Goal: Task Accomplishment & Management: Use online tool/utility

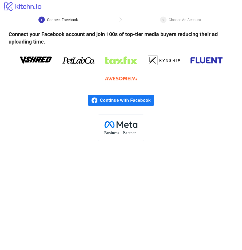
click at [126, 102] on span "Continue with Facebook" at bounding box center [127, 100] width 54 height 11
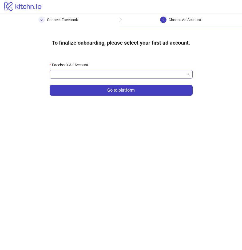
click at [123, 72] on input "Facebook Ad Account" at bounding box center [119, 74] width 132 height 8
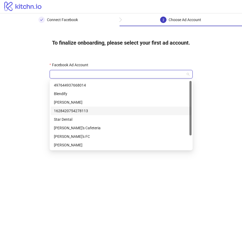
click at [103, 110] on div "1628420754278113" at bounding box center [121, 111] width 135 height 6
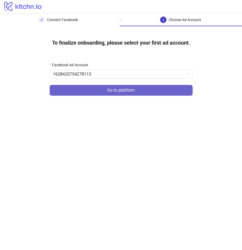
click at [110, 93] on button "Go to platform" at bounding box center [121, 90] width 143 height 11
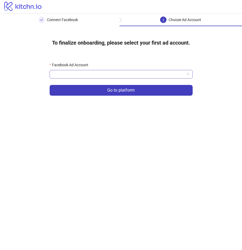
click at [104, 75] on input "Facebook Ad Account" at bounding box center [119, 74] width 132 height 8
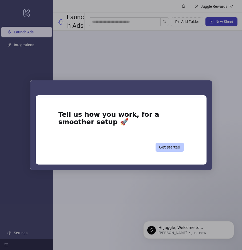
click at [174, 147] on button "Get started" at bounding box center [170, 147] width 28 height 9
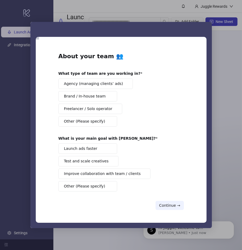
click at [123, 83] on span "Intercom messenger" at bounding box center [125, 84] width 4 height 4
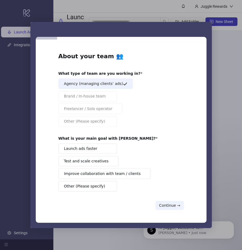
click at [103, 147] on button "Launch ads faster" at bounding box center [87, 148] width 59 height 10
click at [109, 161] on span "Intercom messenger" at bounding box center [111, 161] width 4 height 4
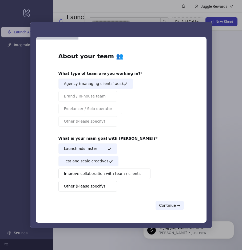
click at [122, 174] on span "Improve collaboration with team / clients" at bounding box center [102, 174] width 77 height 6
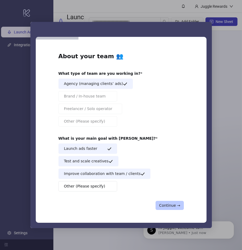
click at [166, 206] on button "Continue →" at bounding box center [170, 205] width 28 height 9
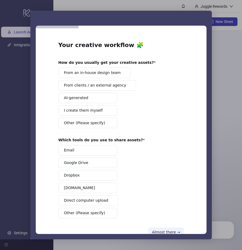
scroll to position [1, 0]
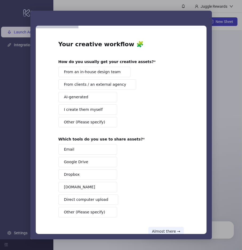
click at [113, 81] on button "From clients / an external agency" at bounding box center [97, 84] width 78 height 10
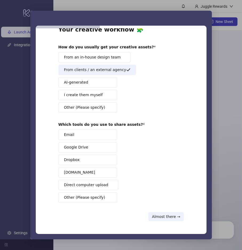
click at [161, 211] on div "Your creative workflow 🧩 How do you usually get your creative assets? From an i…" at bounding box center [121, 124] width 126 height 196
click at [161, 214] on button "Almost there →" at bounding box center [166, 216] width 35 height 9
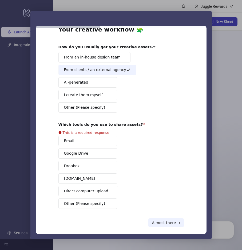
click at [92, 140] on div "Email Google Drive Dropbox [DOMAIN_NAME] Direct computer upload Other (Please s…" at bounding box center [121, 172] width 126 height 73
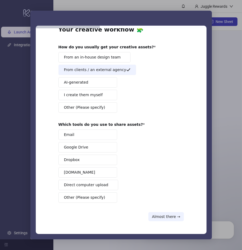
click at [96, 136] on button "Email" at bounding box center [87, 135] width 59 height 10
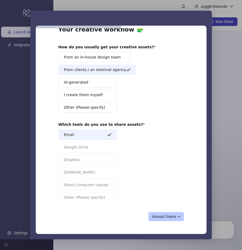
click at [164, 220] on button "Almost there →" at bounding box center [166, 216] width 35 height 9
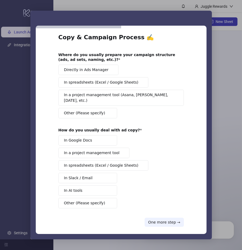
click at [101, 82] on span "In spreadsheets (Excel / Google Sheets)" at bounding box center [101, 83] width 75 height 6
click at [102, 93] on span "In a project management tool (Asana, [PERSON_NAME], [DATE], etc.)" at bounding box center [119, 97] width 111 height 11
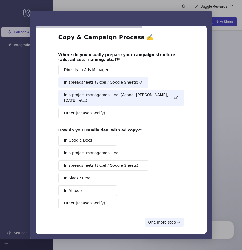
click at [96, 135] on button "In Google Docs" at bounding box center [87, 140] width 59 height 10
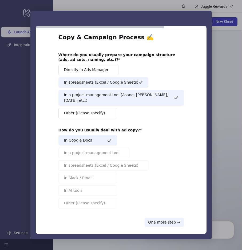
click at [91, 136] on button "In Google Docs" at bounding box center [87, 140] width 59 height 10
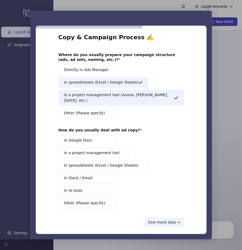
click at [96, 163] on span "In spreadsheets (Excel / Google Sheets)" at bounding box center [101, 166] width 75 height 6
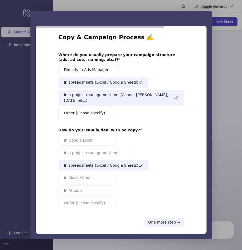
click at [155, 210] on div "Copy & Campaign Process ✍️ Where do you usually prepare your campaign structure…" at bounding box center [121, 129] width 126 height 193
click at [156, 218] on button "One more step →" at bounding box center [164, 222] width 39 height 9
click at [173, 220] on button "One more step →" at bounding box center [164, 222] width 39 height 9
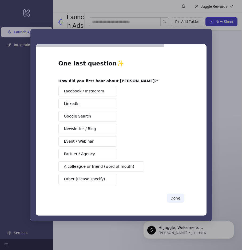
scroll to position [0, 0]
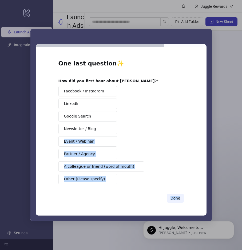
drag, startPoint x: 173, startPoint y: 220, endPoint x: 100, endPoint y: 132, distance: 113.9
click at [101, 135] on div "One last question ✨ How did you first hear about Kitchn? Facebook / Instagram L…" at bounding box center [121, 132] width 182 height 177
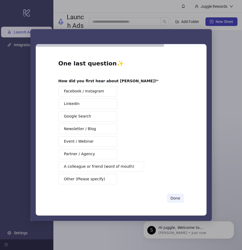
click at [138, 104] on div "Facebook / Instagram LinkedIn Google Search Newsletter / Blog Event / Webinar P…" at bounding box center [121, 135] width 126 height 98
click at [99, 155] on button "Partner / Agency" at bounding box center [87, 154] width 59 height 10
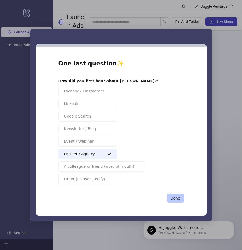
click at [178, 198] on button "Done" at bounding box center [175, 198] width 17 height 9
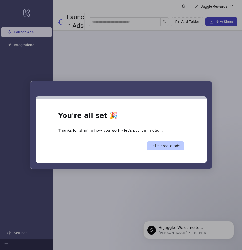
click at [162, 145] on button "Let’s create ads" at bounding box center [165, 145] width 37 height 9
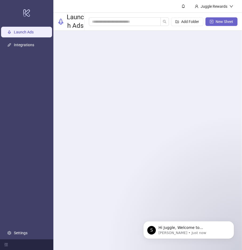
click at [217, 20] on span "New Sheet" at bounding box center [225, 21] width 18 height 4
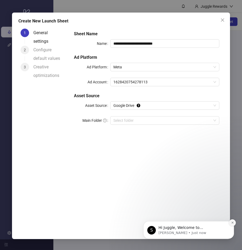
click at [232, 222] on icon "Dismiss notification" at bounding box center [232, 222] width 3 height 3
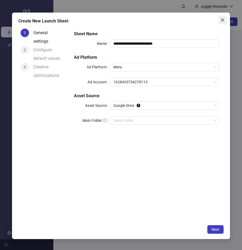
click at [221, 18] on icon "close" at bounding box center [223, 20] width 4 height 4
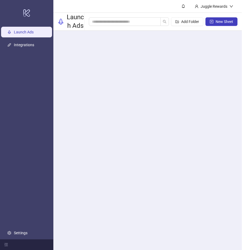
click at [122, 17] on div "Add Folder New Sheet" at bounding box center [163, 21] width 149 height 17
click at [123, 19] on input "search" at bounding box center [122, 22] width 61 height 6
click at [222, 22] on span "New Sheet" at bounding box center [225, 21] width 18 height 4
type input "**********"
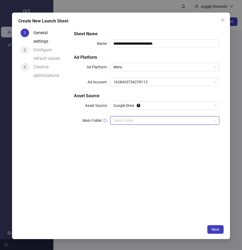
click at [140, 121] on input "Main Folder" at bounding box center [163, 120] width 98 height 8
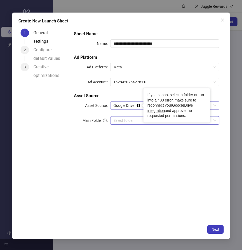
click at [129, 105] on span "Google Drive" at bounding box center [165, 105] width 103 height 8
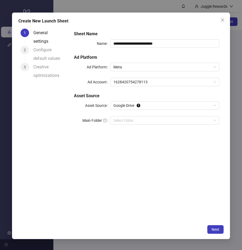
click at [68, 124] on div "1 General settings 2 Configure default values 3 Creative optimizations" at bounding box center [43, 124] width 51 height 196
click at [224, 19] on icon "close" at bounding box center [223, 20] width 4 height 4
